Goal: Check status

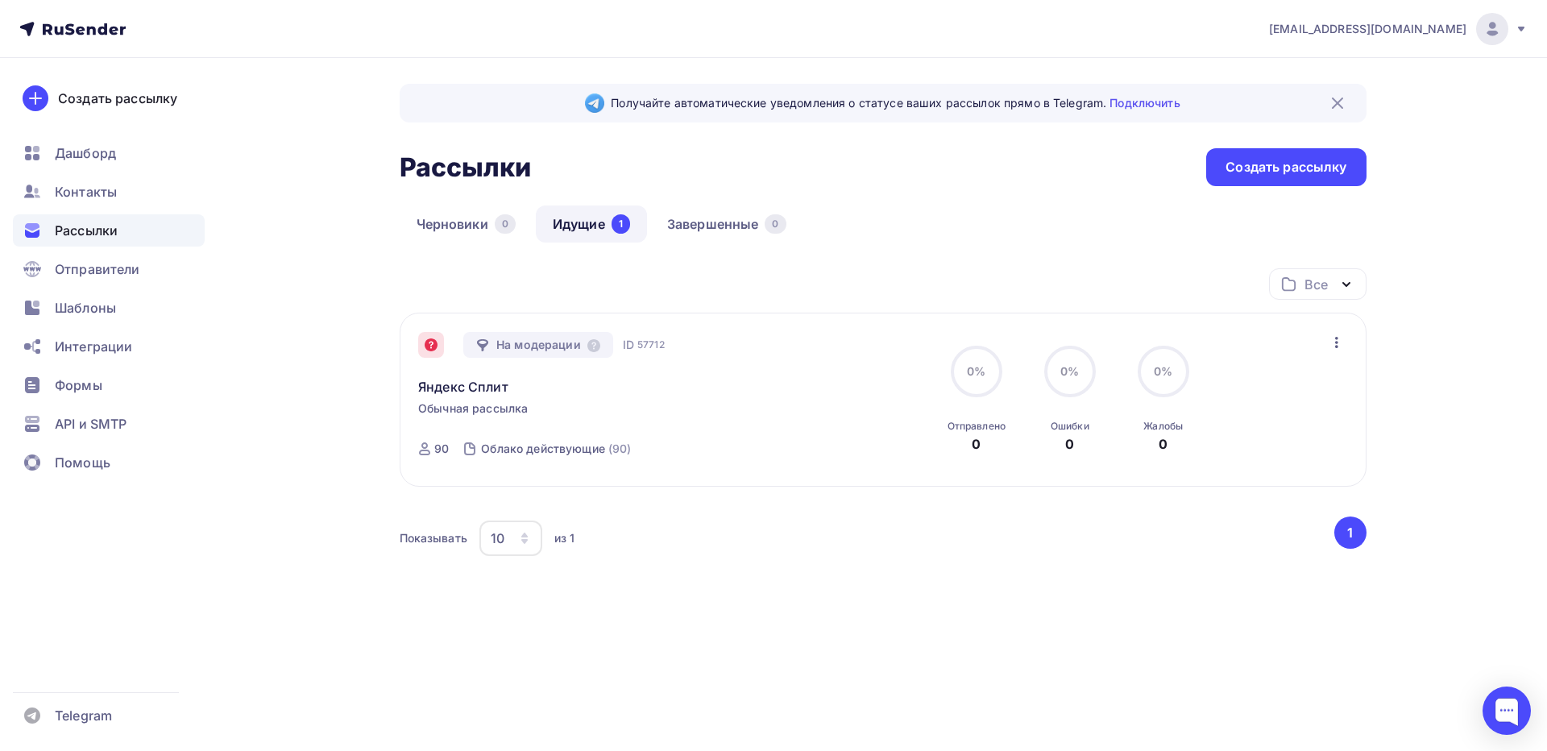
click at [432, 346] on icon at bounding box center [431, 344] width 13 height 13
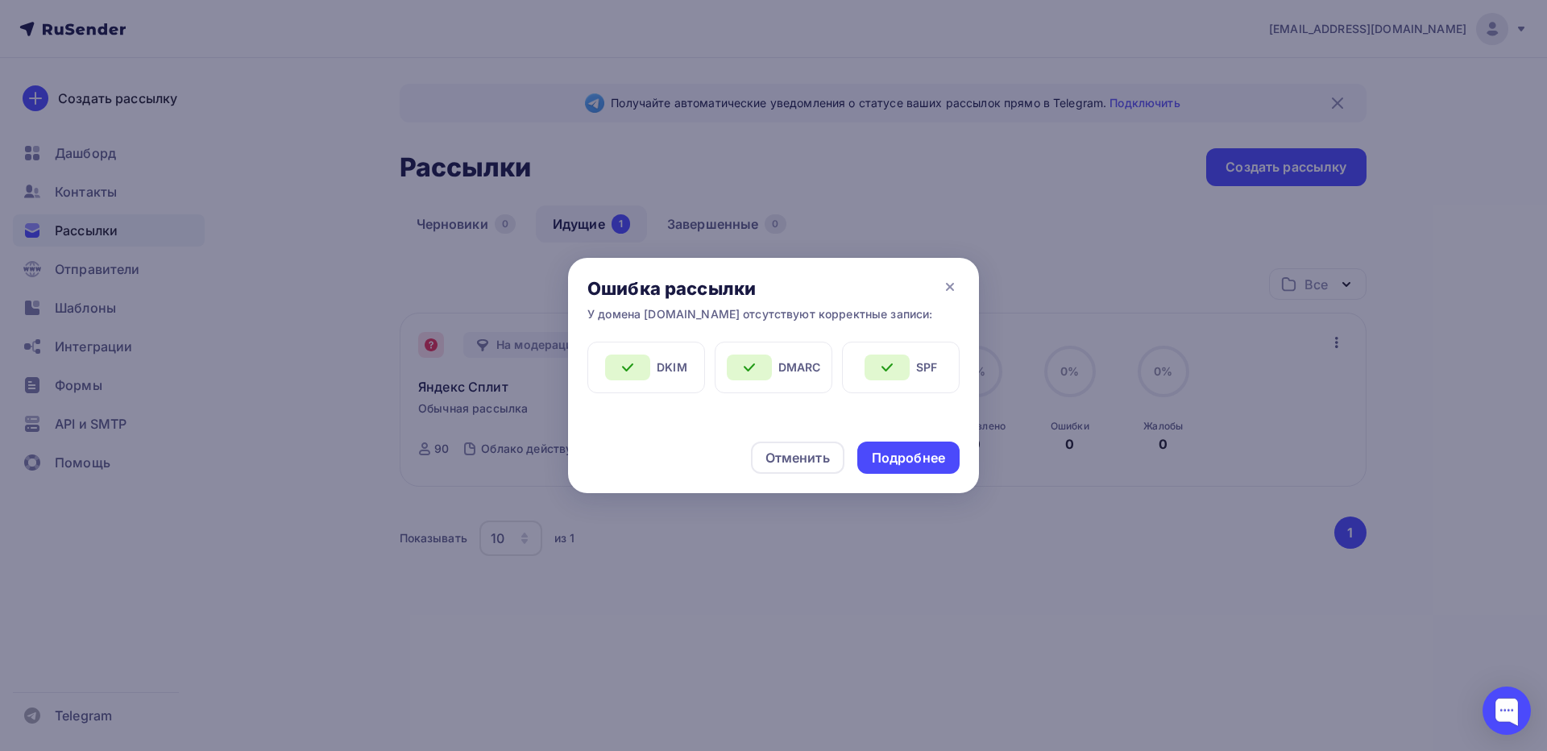
drag, startPoint x: 590, startPoint y: 317, endPoint x: 930, endPoint y: 323, distance: 340.2
click at [930, 323] on div "Ошибка рассылки У домена [DOMAIN_NAME] отсутствуют корректные записи:" at bounding box center [773, 300] width 411 height 84
click at [919, 467] on div "Подробнее" at bounding box center [908, 458] width 73 height 19
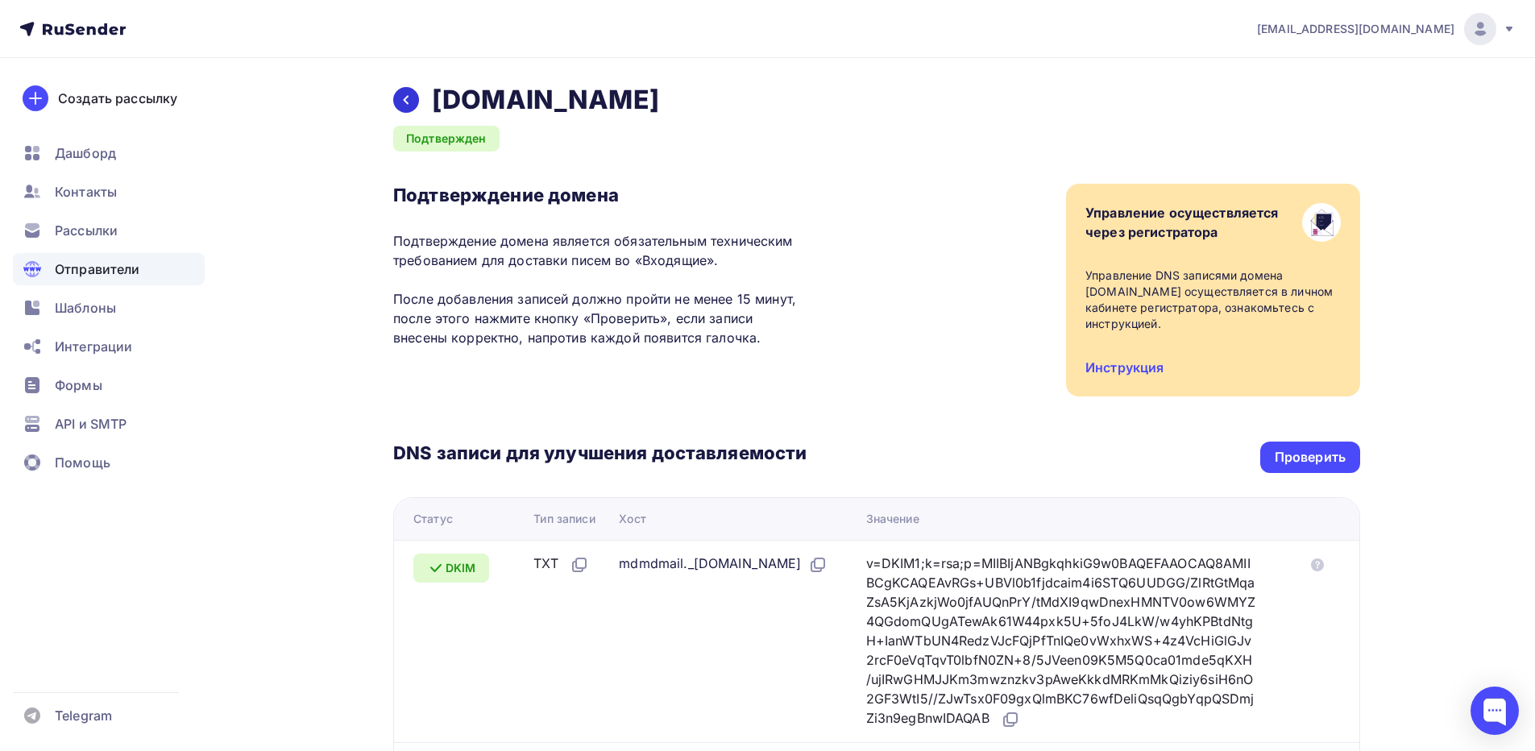
click at [403, 102] on icon at bounding box center [406, 99] width 13 height 13
